Goal: Task Accomplishment & Management: Complete application form

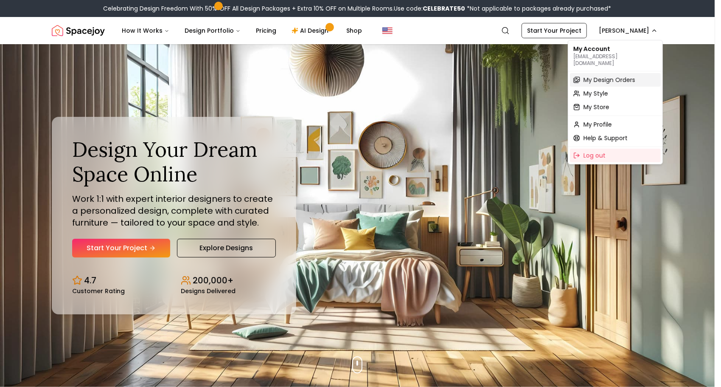
click at [600, 77] on span "My Design Orders" at bounding box center [610, 80] width 52 height 8
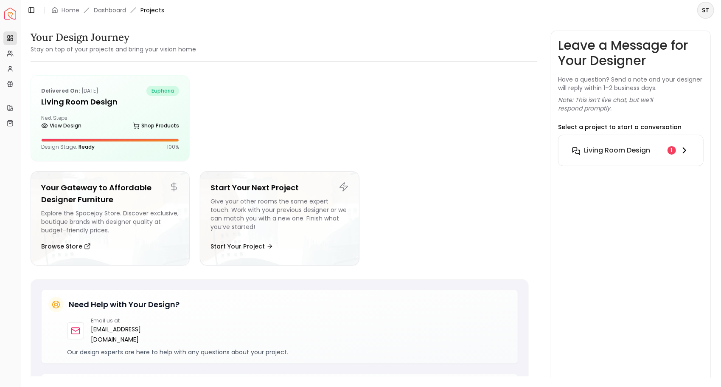
click at [620, 151] on h6 "Living Room design" at bounding box center [617, 150] width 66 height 10
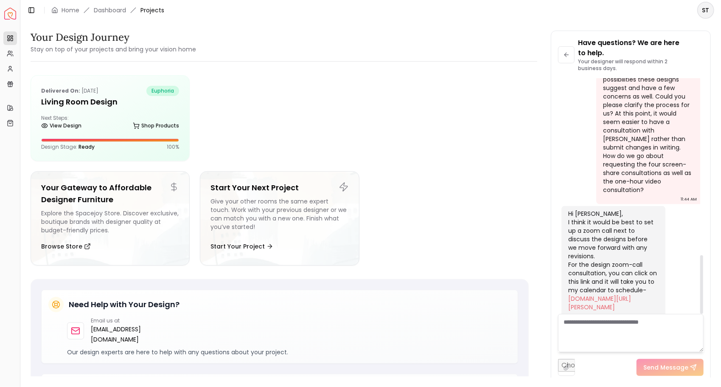
scroll to position [706, 0]
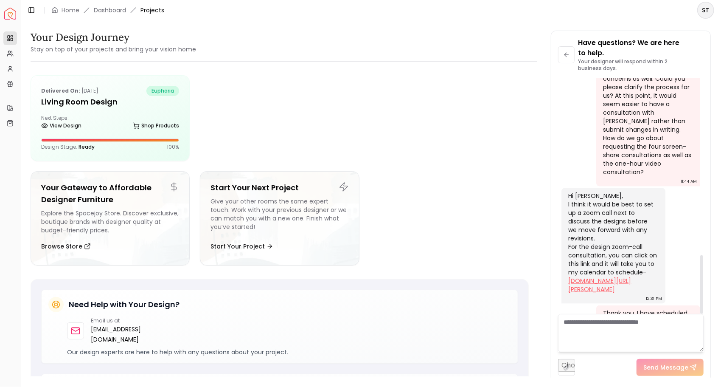
click at [581, 276] on link "[DOMAIN_NAME][URL][PERSON_NAME]" at bounding box center [599, 284] width 63 height 17
click at [581, 321] on textarea at bounding box center [631, 333] width 146 height 38
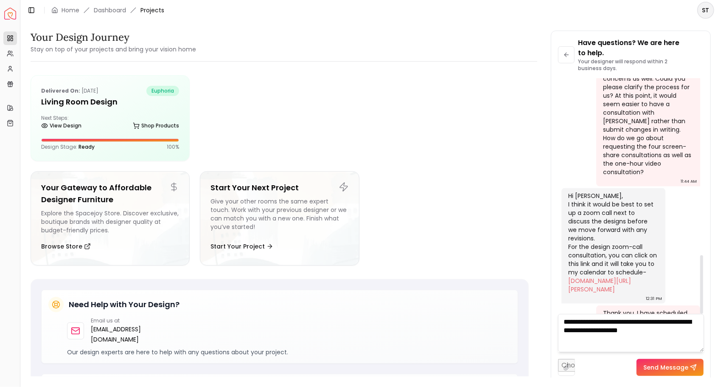
type textarea "**********"
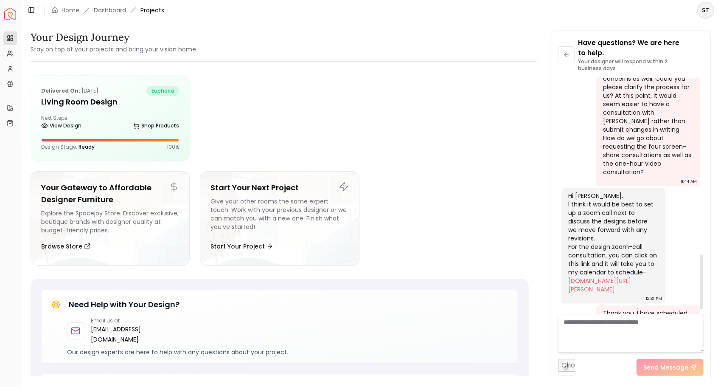
scroll to position [776, 0]
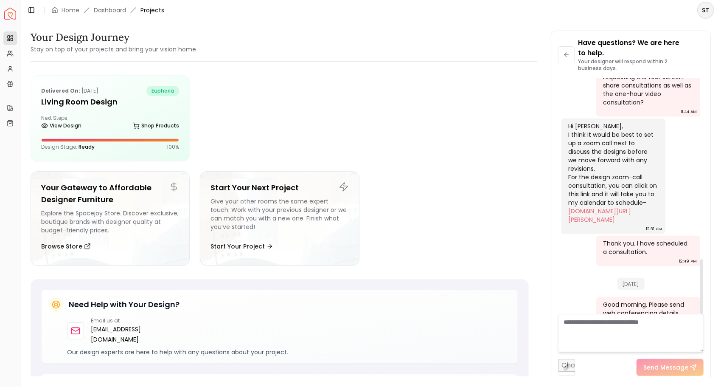
click at [576, 335] on textarea at bounding box center [631, 333] width 146 height 38
type textarea "**********"
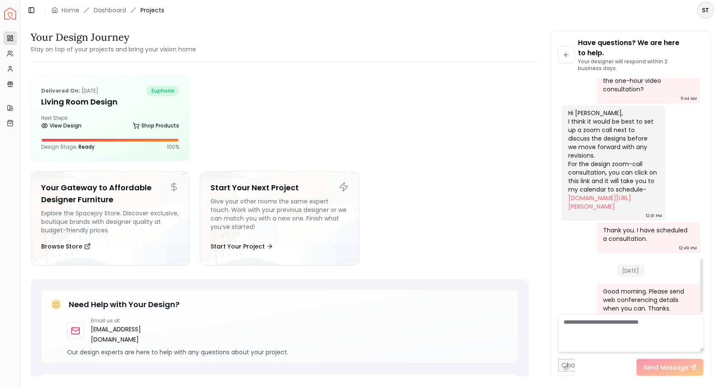
scroll to position [800, 0]
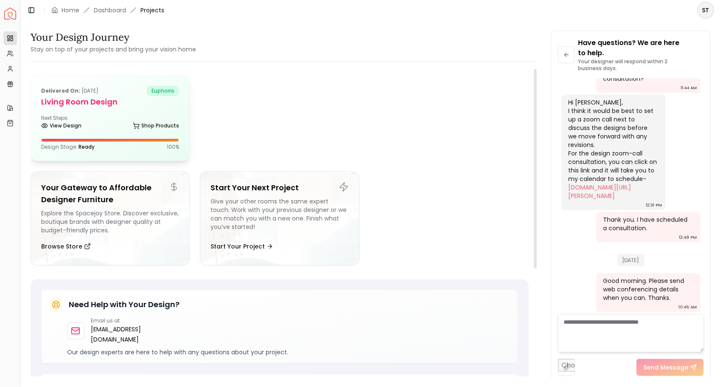
click at [100, 130] on div "View Design Shop Products" at bounding box center [110, 127] width 138 height 8
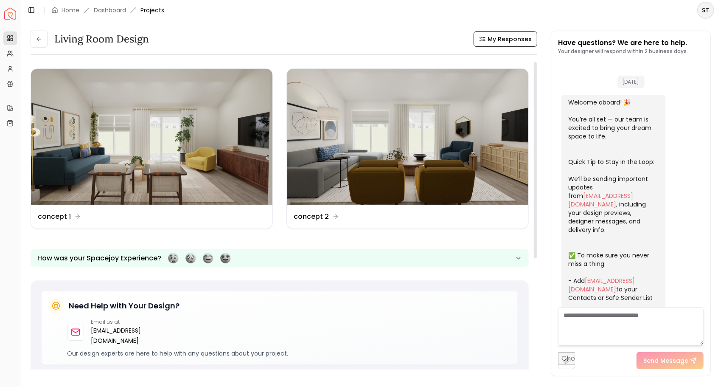
scroll to position [790, 0]
